Goal: Task Accomplishment & Management: Manage account settings

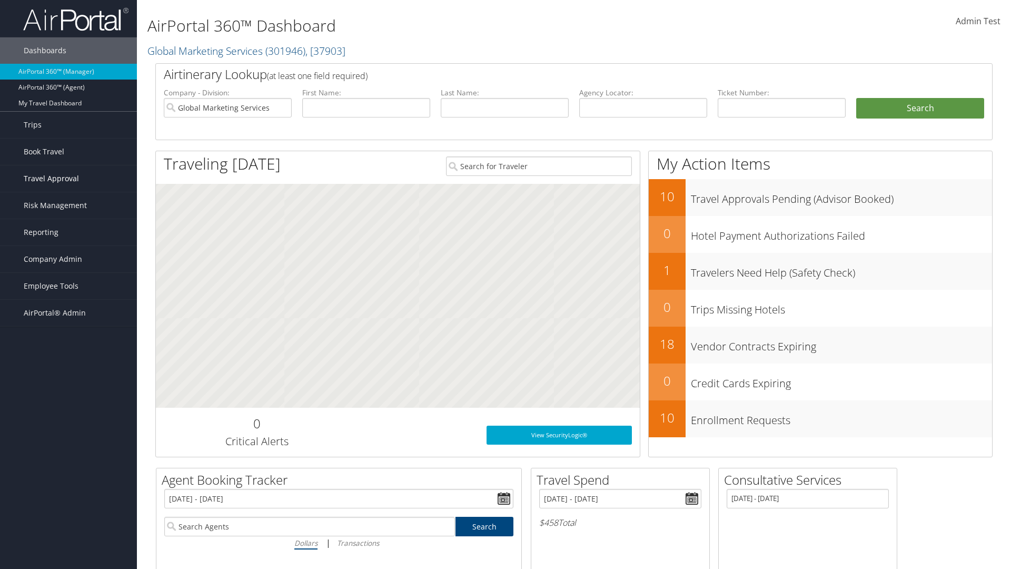
click at [68, 179] on span "Travel Approval" at bounding box center [51, 178] width 55 height 26
click at [0, 0] on link "Approved Trips" at bounding box center [0, 0] width 0 height 0
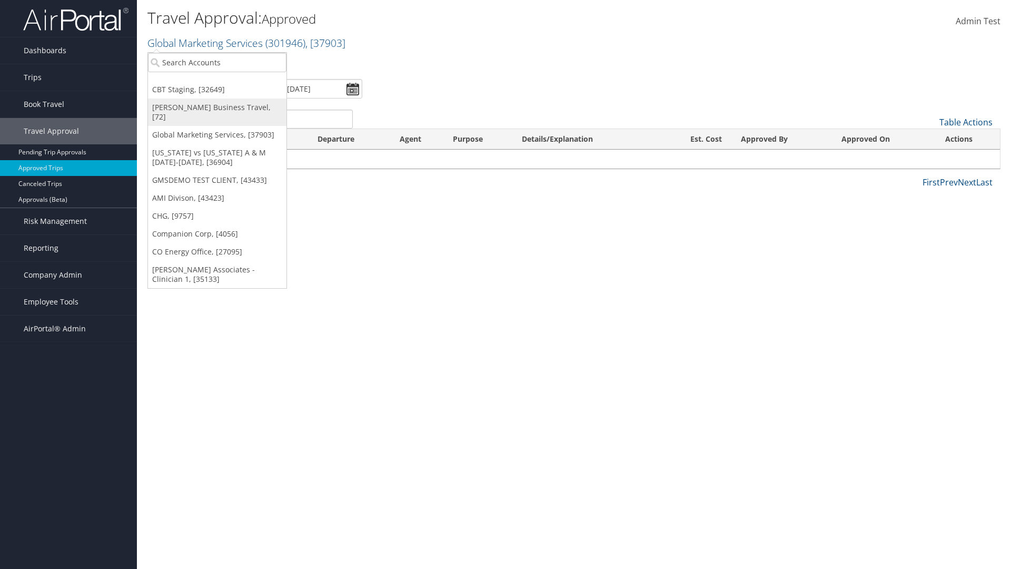
click at [217, 107] on link "[PERSON_NAME] Business Travel, [72]" at bounding box center [217, 112] width 139 height 27
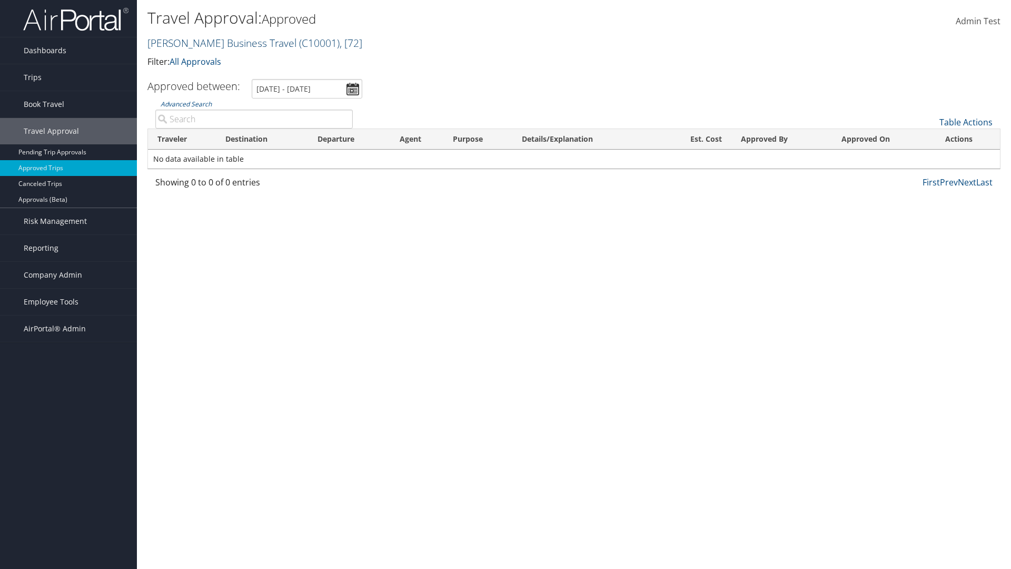
click at [217, 43] on link "Christopherson Business Travel ( C10001 ) , [ 72 ]" at bounding box center [255, 43] width 215 height 14
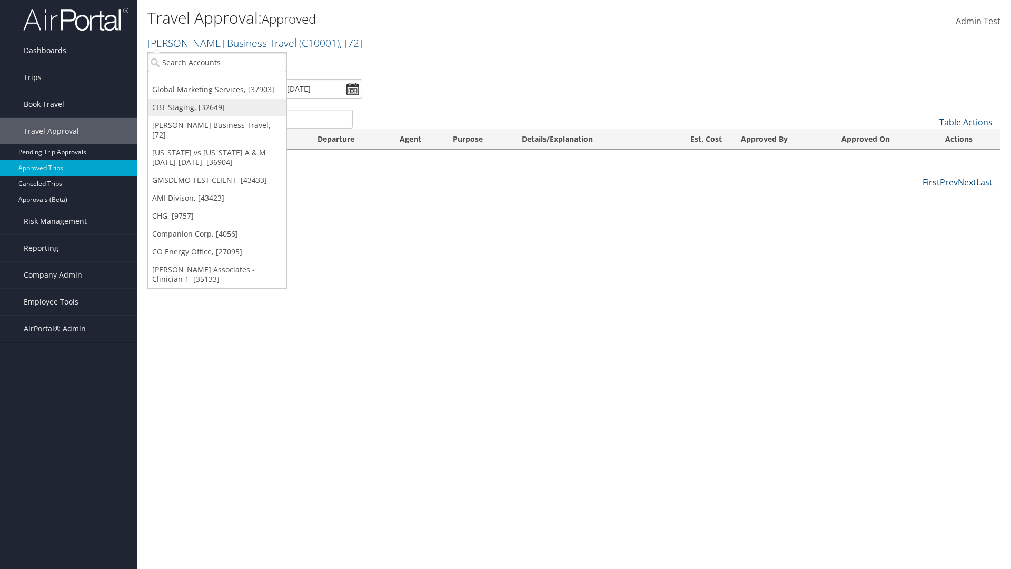
click at [217, 107] on link "CBT Staging, [32649]" at bounding box center [217, 108] width 139 height 18
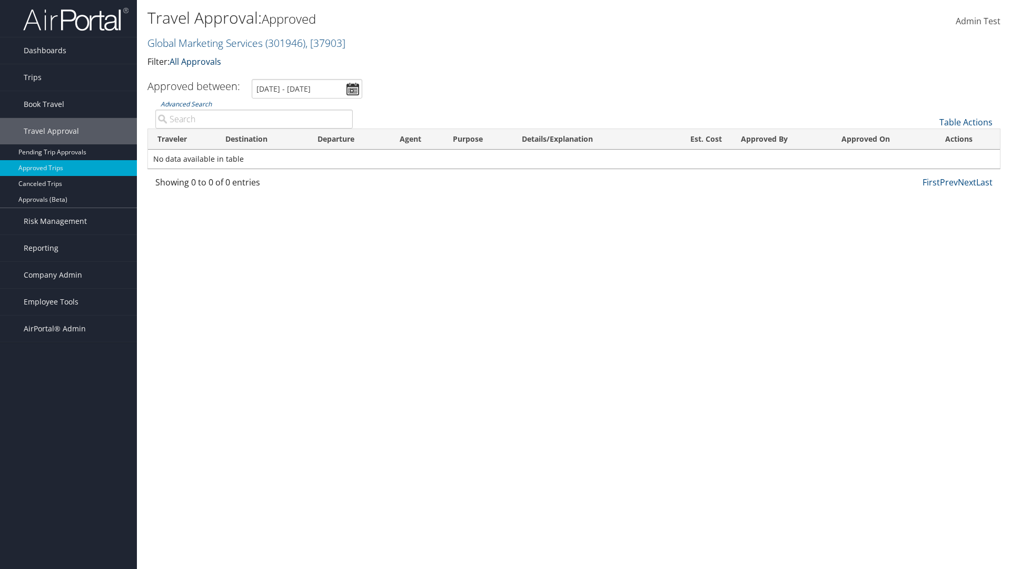
click at [198, 61] on link "All Approvals" at bounding box center [196, 62] width 52 height 12
click at [241, 77] on link "My Approvals" at bounding box center [241, 78] width 139 height 18
click at [182, 139] on th "Traveler" at bounding box center [182, 139] width 68 height 21
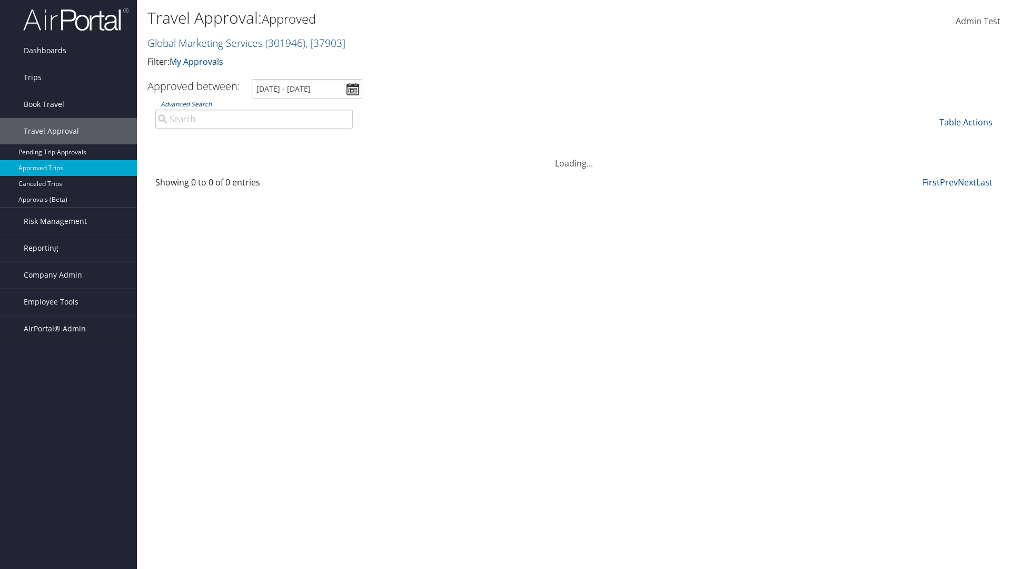
click at [262, 139] on th "Destination" at bounding box center [262, 139] width 92 height 21
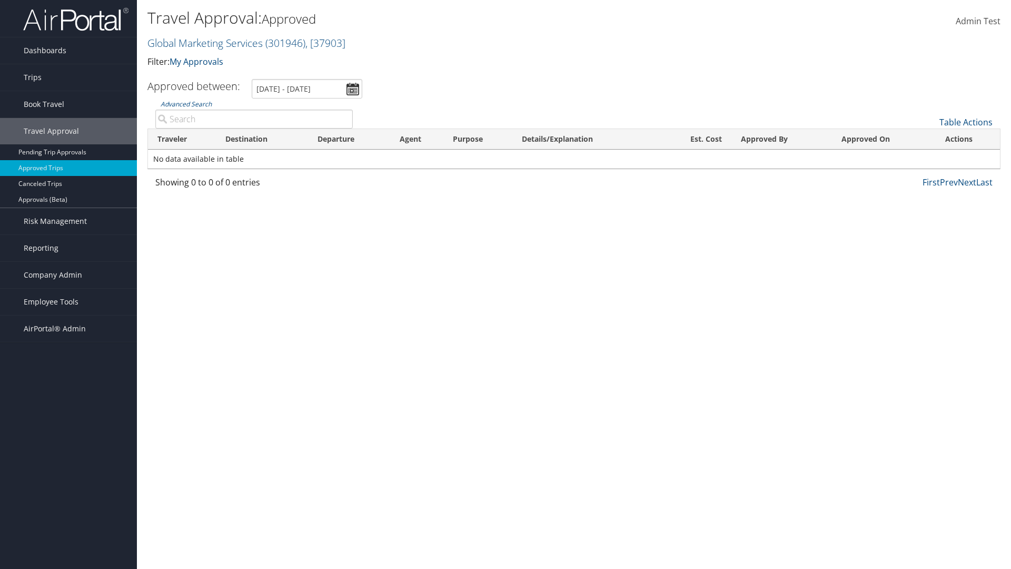
click at [262, 139] on th "Destination" at bounding box center [262, 139] width 92 height 21
click at [349, 139] on th "Departure" at bounding box center [349, 139] width 82 height 21
click at [695, 139] on th "Est. Cost" at bounding box center [696, 139] width 72 height 21
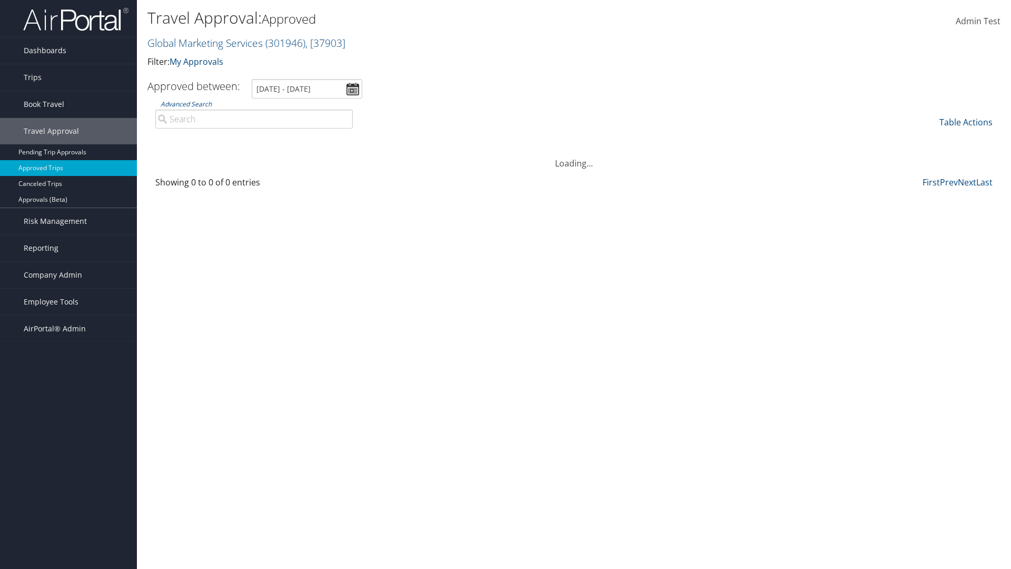
click at [695, 139] on th "Est. Cost" at bounding box center [696, 139] width 72 height 21
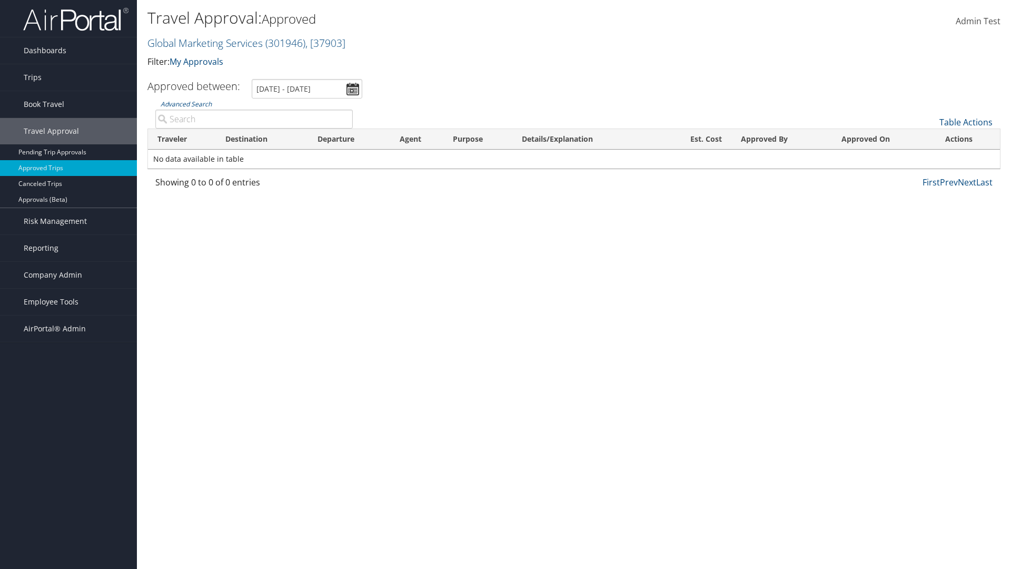
click at [782, 139] on th "Approved By" at bounding box center [782, 139] width 101 height 21
click at [884, 139] on th "Approved On" at bounding box center [884, 139] width 104 height 21
